Goal: Navigation & Orientation: Find specific page/section

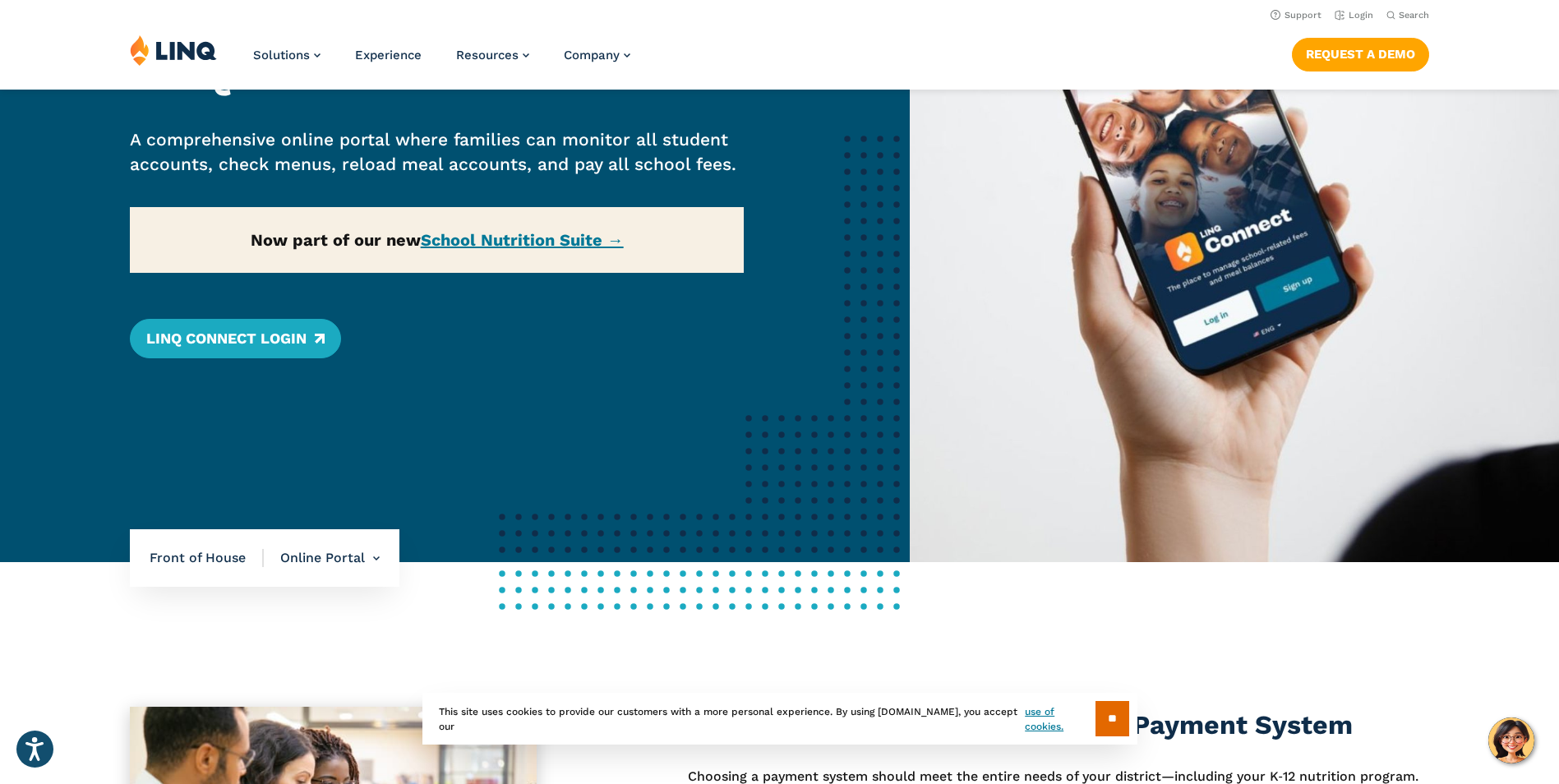
scroll to position [247, 0]
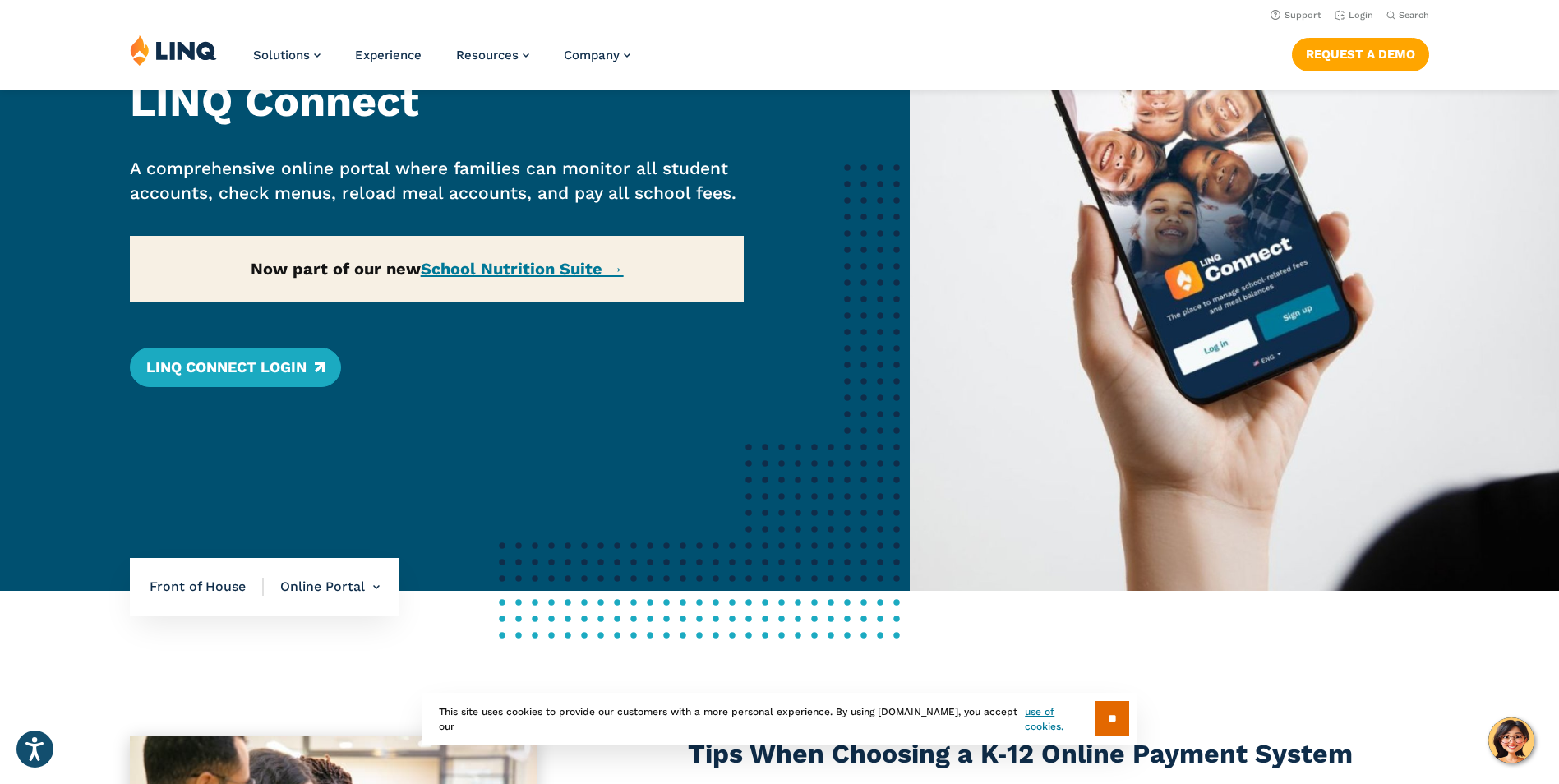
click at [552, 274] on div "Home / Solutions / LINQ Nutrition / School Nutrition / Front of House / Online …" at bounding box center [454, 217] width 909 height 747
click at [551, 275] on div "Home / Solutions / LINQ Nutrition / School Nutrition / Front of House / Online …" at bounding box center [454, 217] width 909 height 747
click at [546, 266] on div "Home / Solutions / LINQ Nutrition / School Nutrition / Front of House / Online …" at bounding box center [454, 217] width 909 height 747
click at [221, 370] on link "LINQ Connect Login" at bounding box center [235, 366] width 211 height 39
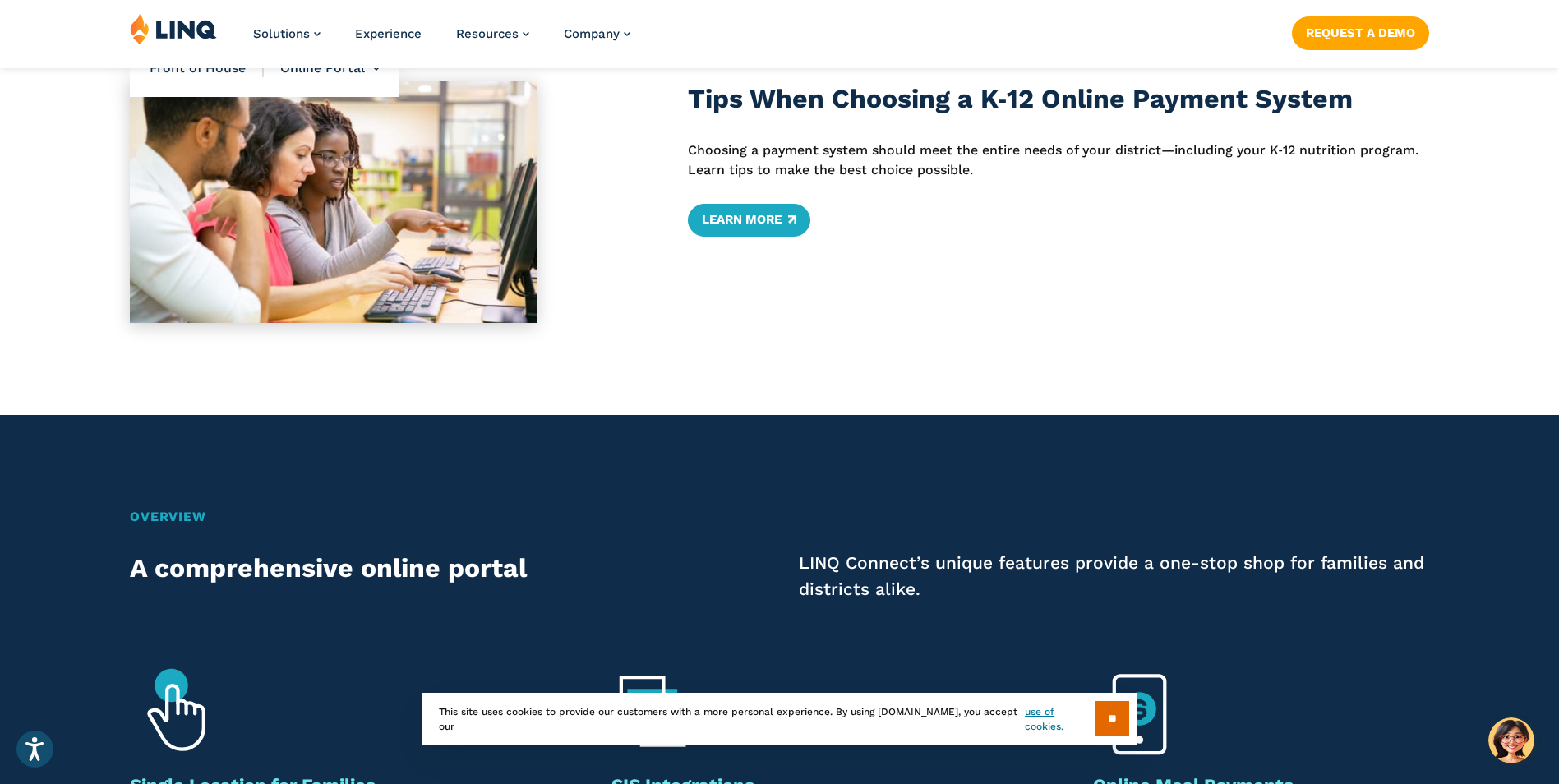
scroll to position [904, 0]
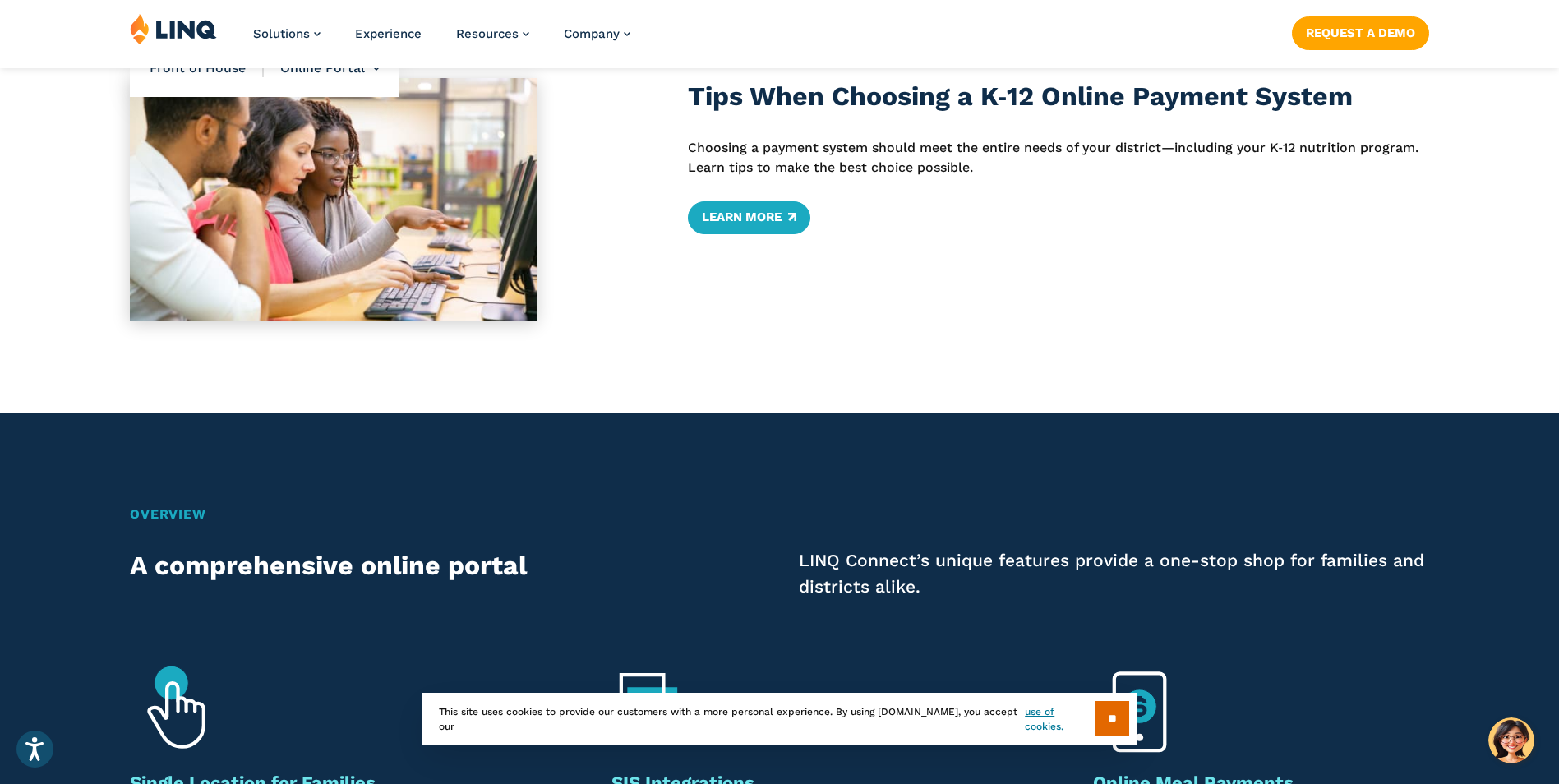
click at [457, 560] on h2 "A comprehensive online portal" at bounding box center [389, 566] width 518 height 37
click at [171, 505] on h2 "Overview" at bounding box center [779, 514] width 1299 height 20
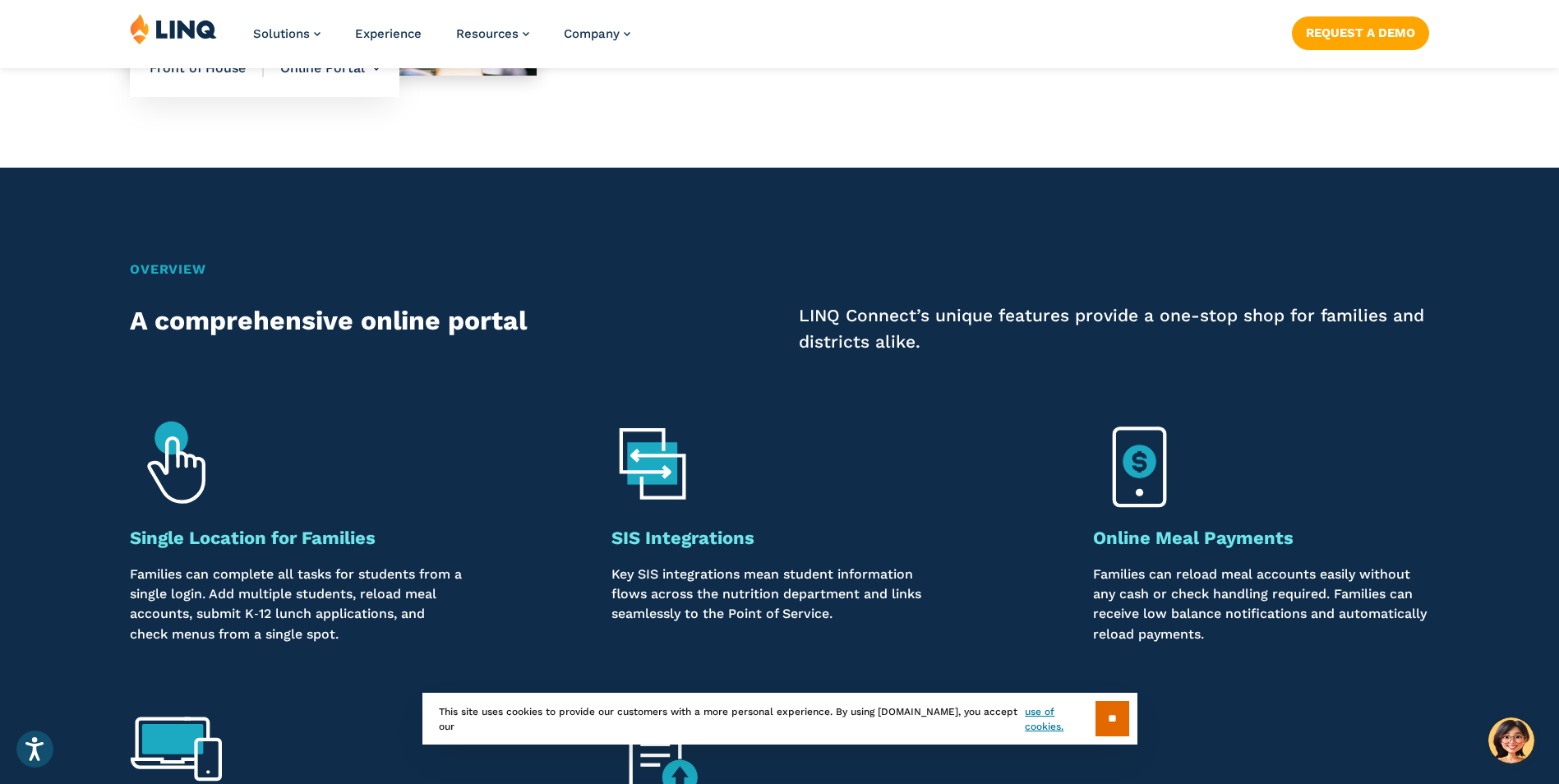
scroll to position [1150, 0]
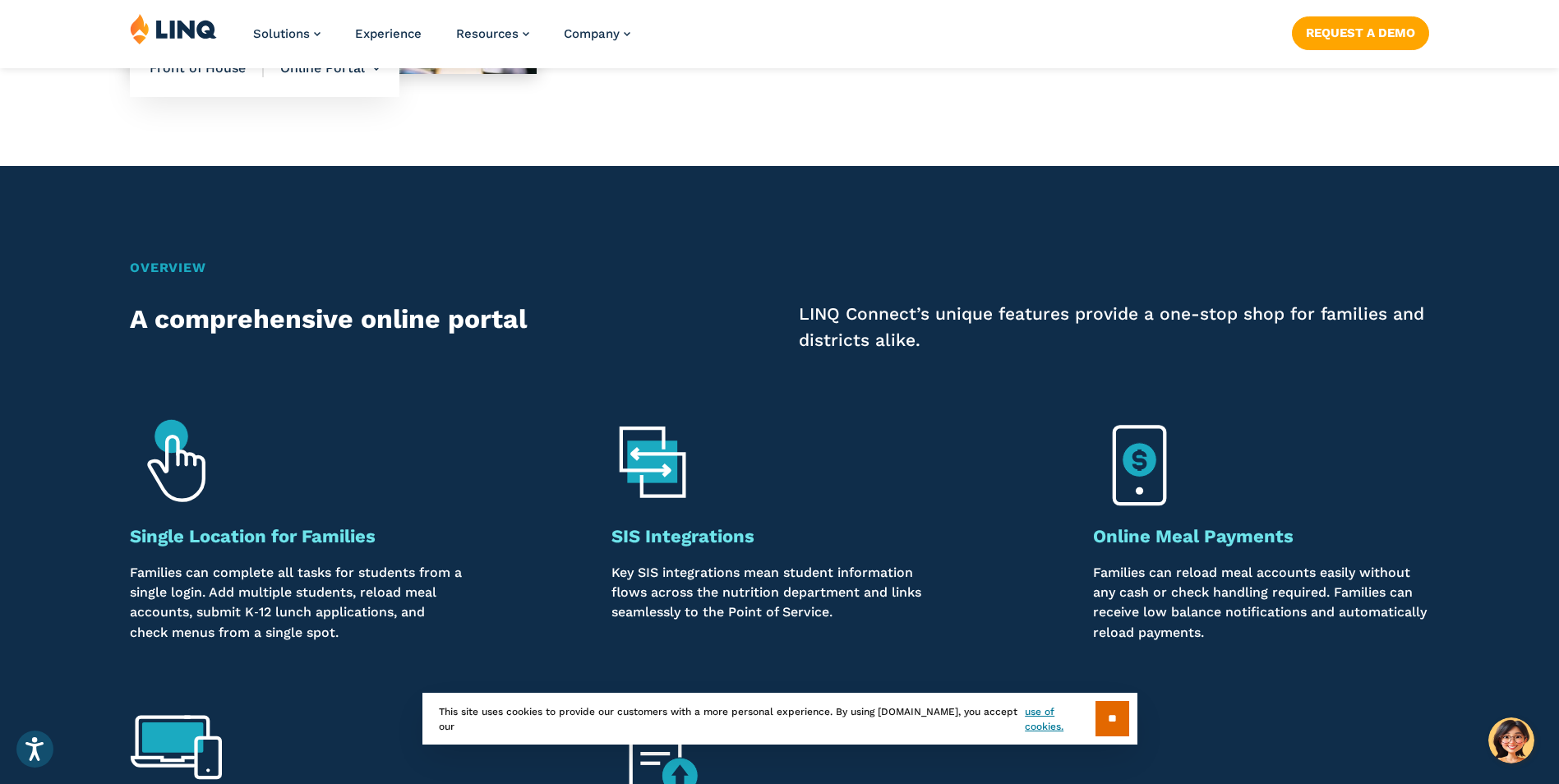
click at [302, 332] on h2 "A comprehensive online portal" at bounding box center [389, 319] width 518 height 37
click at [161, 274] on h2 "Overview" at bounding box center [779, 268] width 1299 height 20
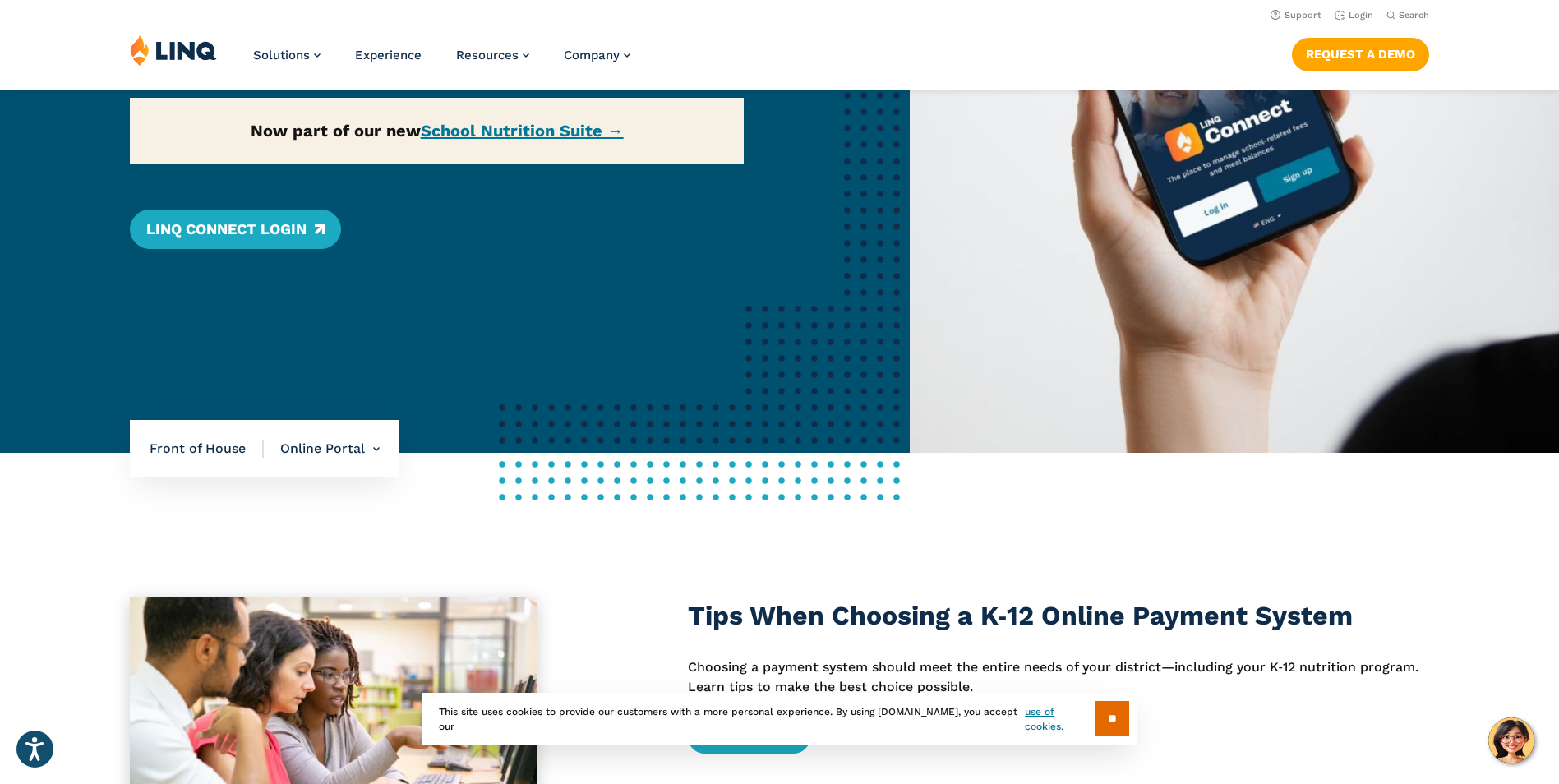
scroll to position [329, 0]
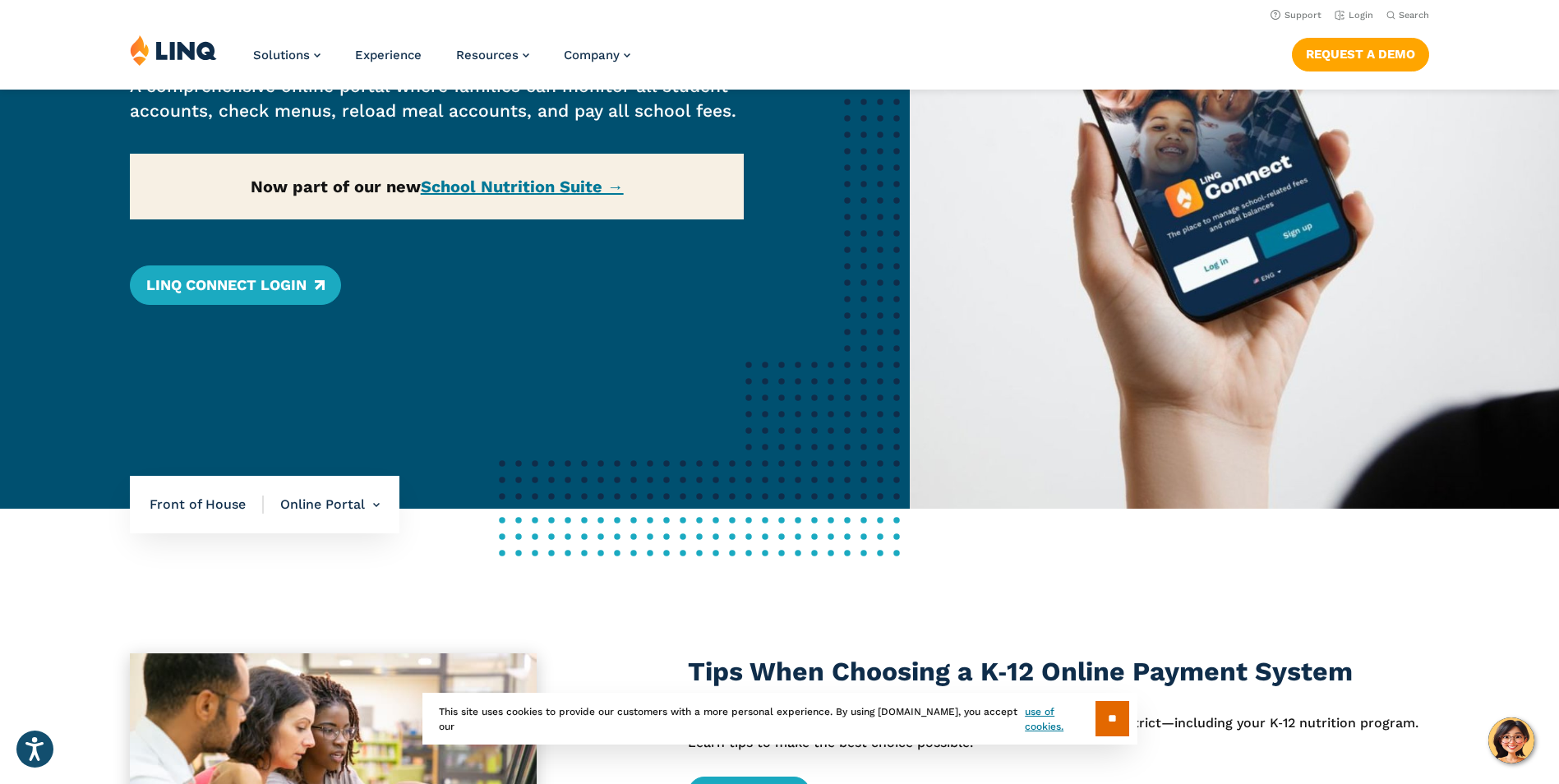
click at [560, 194] on div "Home / Solutions / LINQ Nutrition / School Nutrition / Front of House / Online …" at bounding box center [454, 135] width 909 height 747
click at [553, 184] on div "Home / Solutions / LINQ Nutrition / School Nutrition / Front of House / Online …" at bounding box center [454, 135] width 909 height 747
click at [605, 189] on div "Home / Solutions / LINQ Nutrition / School Nutrition / Front of House / Online …" at bounding box center [454, 135] width 909 height 747
drag, startPoint x: 605, startPoint y: 189, endPoint x: 605, endPoint y: 178, distance: 11.0
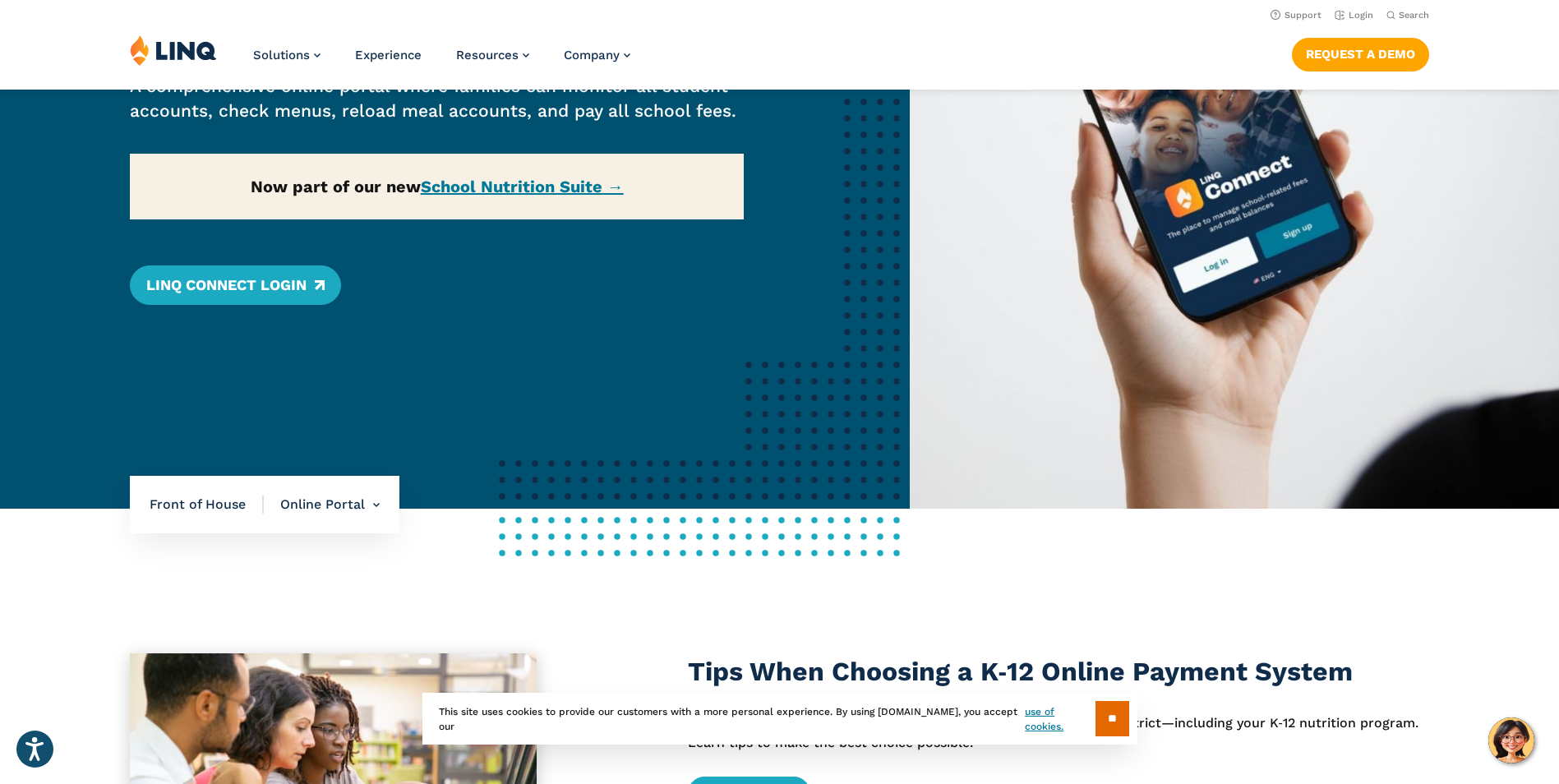
click at [606, 177] on div "Home / Solutions / LINQ Nutrition / School Nutrition / Front of House / Online …" at bounding box center [454, 135] width 909 height 747
click at [586, 187] on div "Home / Solutions / LINQ Nutrition / School Nutrition / Front of House / Online …" at bounding box center [454, 135] width 909 height 747
